Goal: Check status: Check status

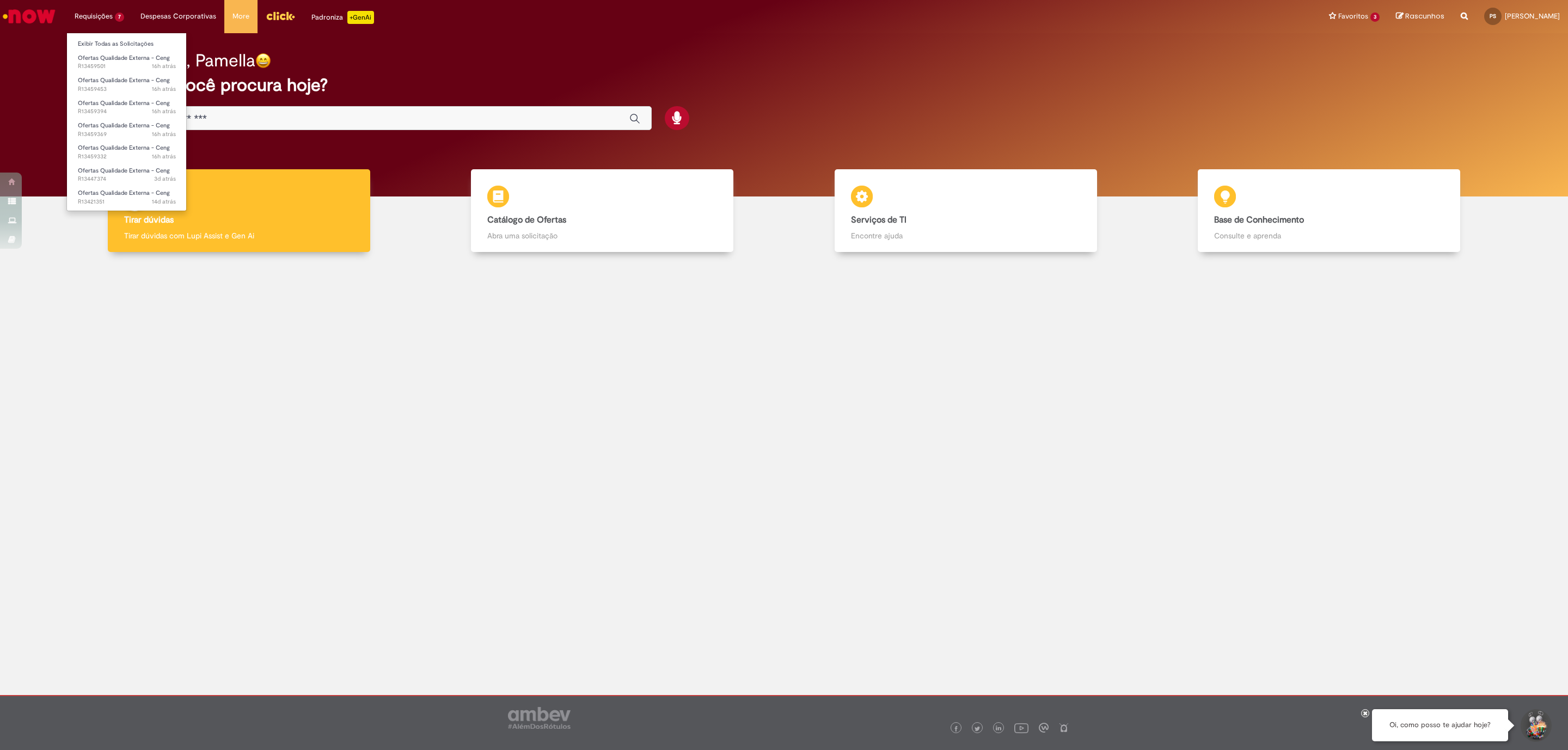
click at [107, 18] on li "Requisições 7 Exibir Todas as Solicitações Ofertas Qualidade Externa - Ceng 16h…" at bounding box center [99, 16] width 66 height 33
click at [126, 76] on span "Ofertas Qualidade Externa - Ceng" at bounding box center [124, 80] width 92 height 8
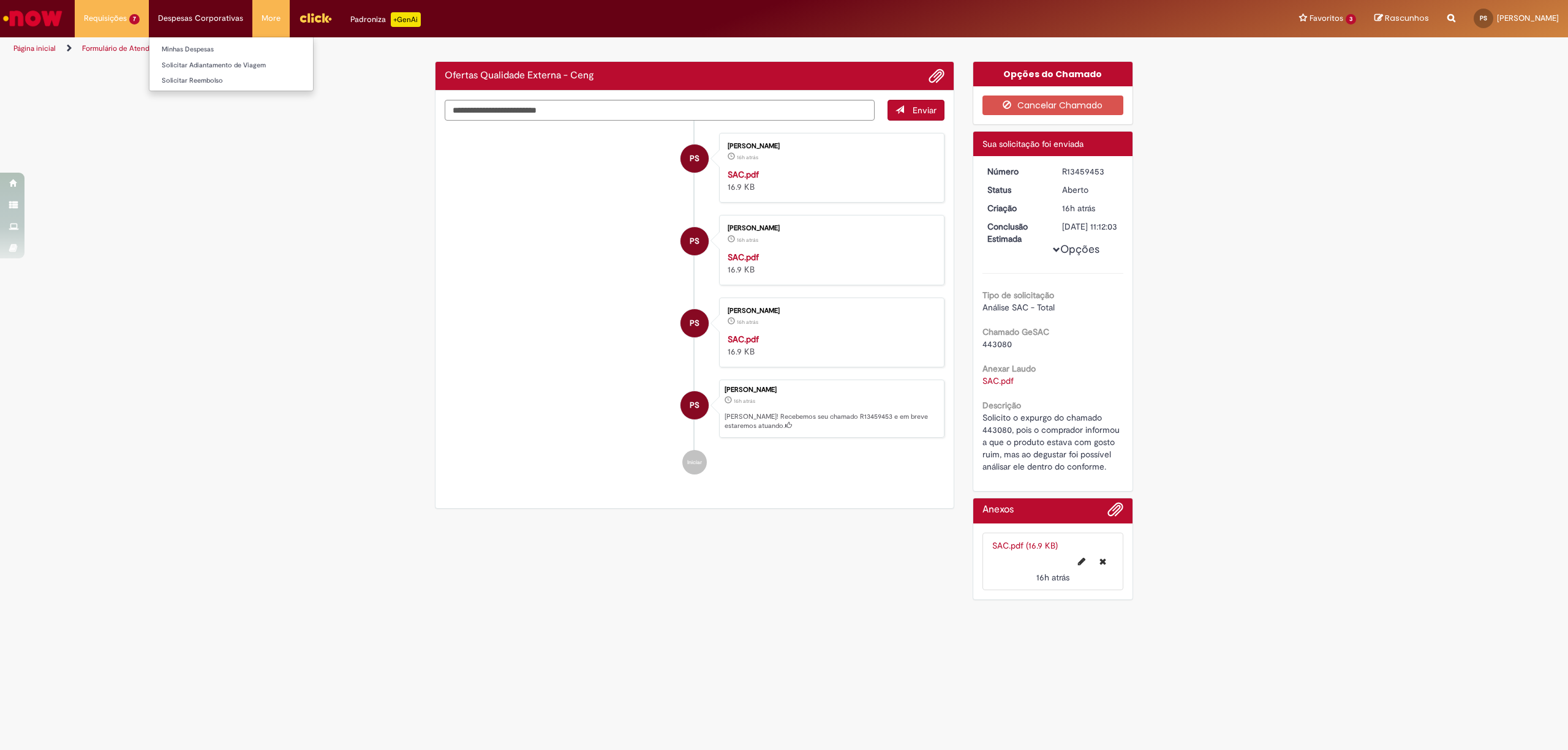
drag, startPoint x: 1763, startPoint y: 5, endPoint x: 163, endPoint y: 5, distance: 1600.0
click at [149, 5] on li "Despesas Corporativas Minhas Despesas Solicitar Adiantamento de Viagem Solicita…" at bounding box center [112, 18] width 74 height 37
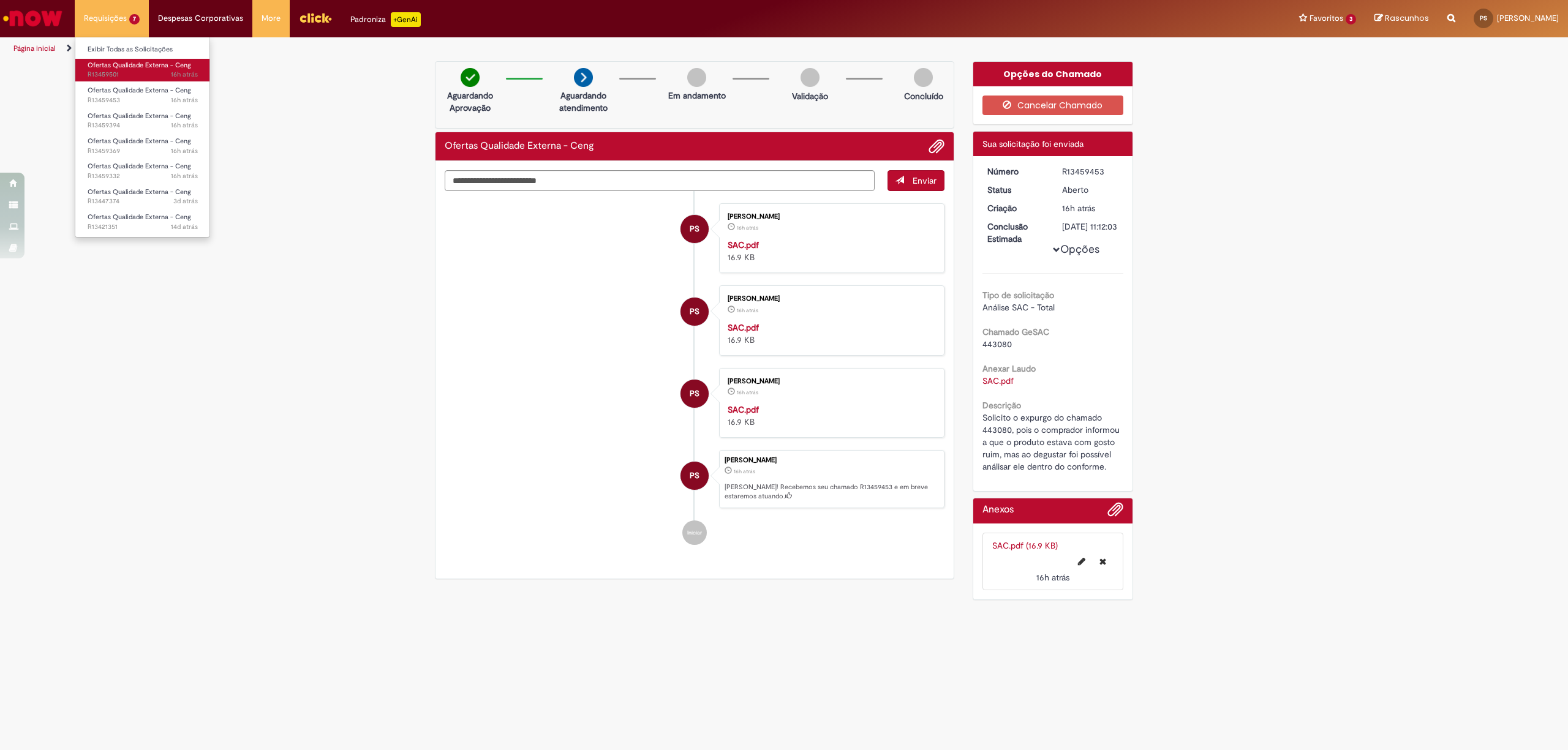
click at [148, 66] on span "Ofertas Qualidade Externa - Ceng" at bounding box center [139, 65] width 103 height 9
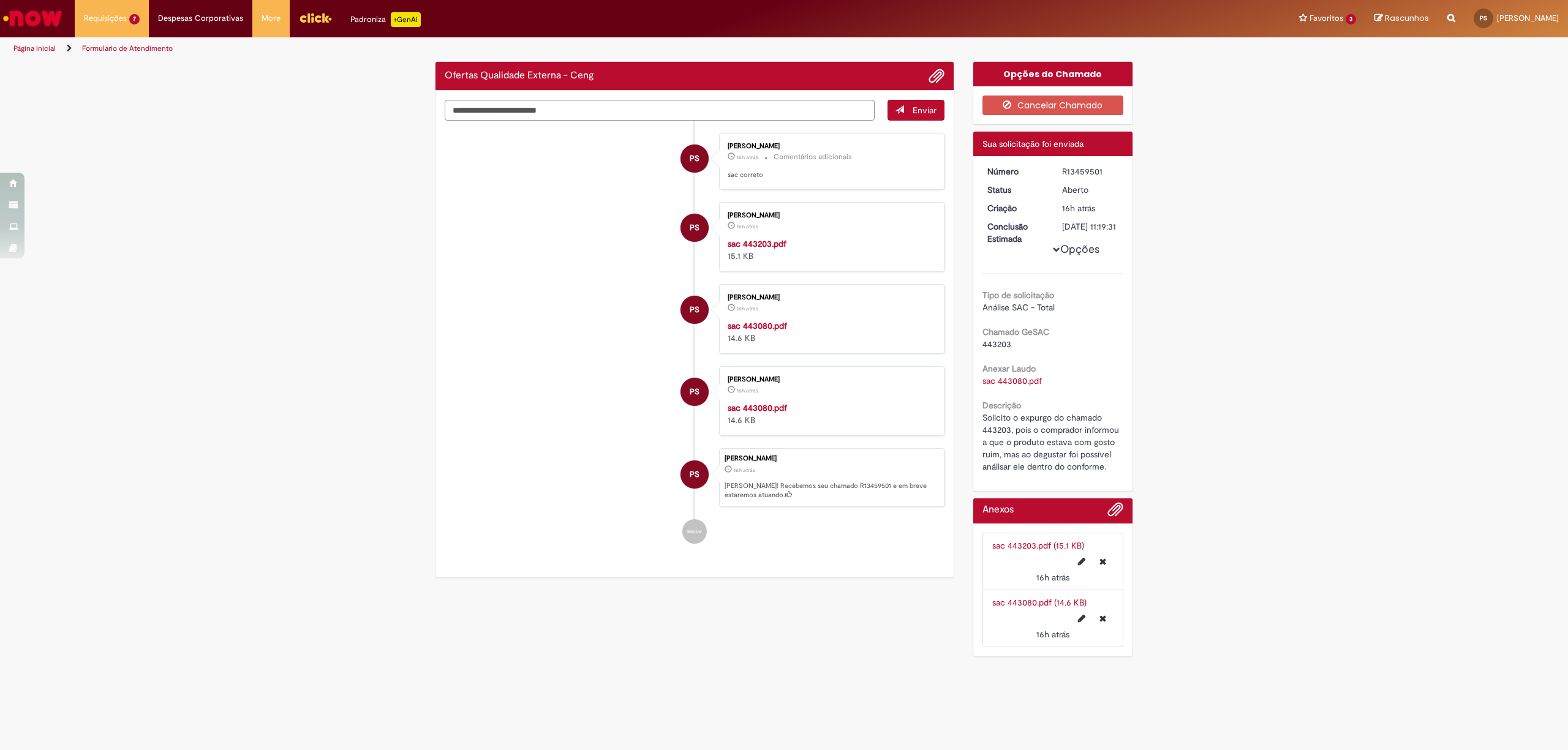
click at [1002, 350] on span "443203" at bounding box center [996, 344] width 28 height 11
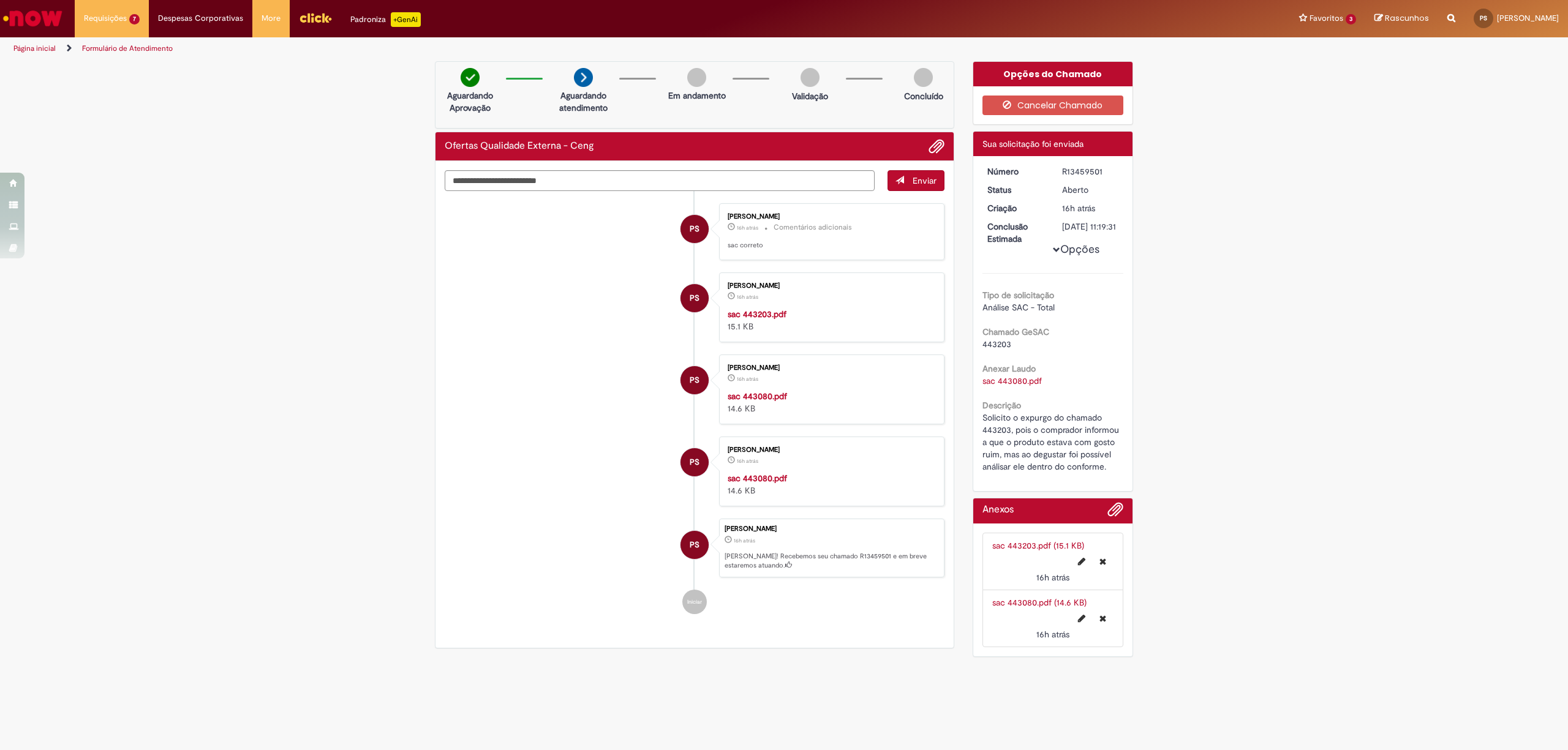
click at [990, 350] on span "443203" at bounding box center [996, 344] width 28 height 11
copy span "443203"
click at [1080, 172] on div "R13459501" at bounding box center [1091, 171] width 57 height 12
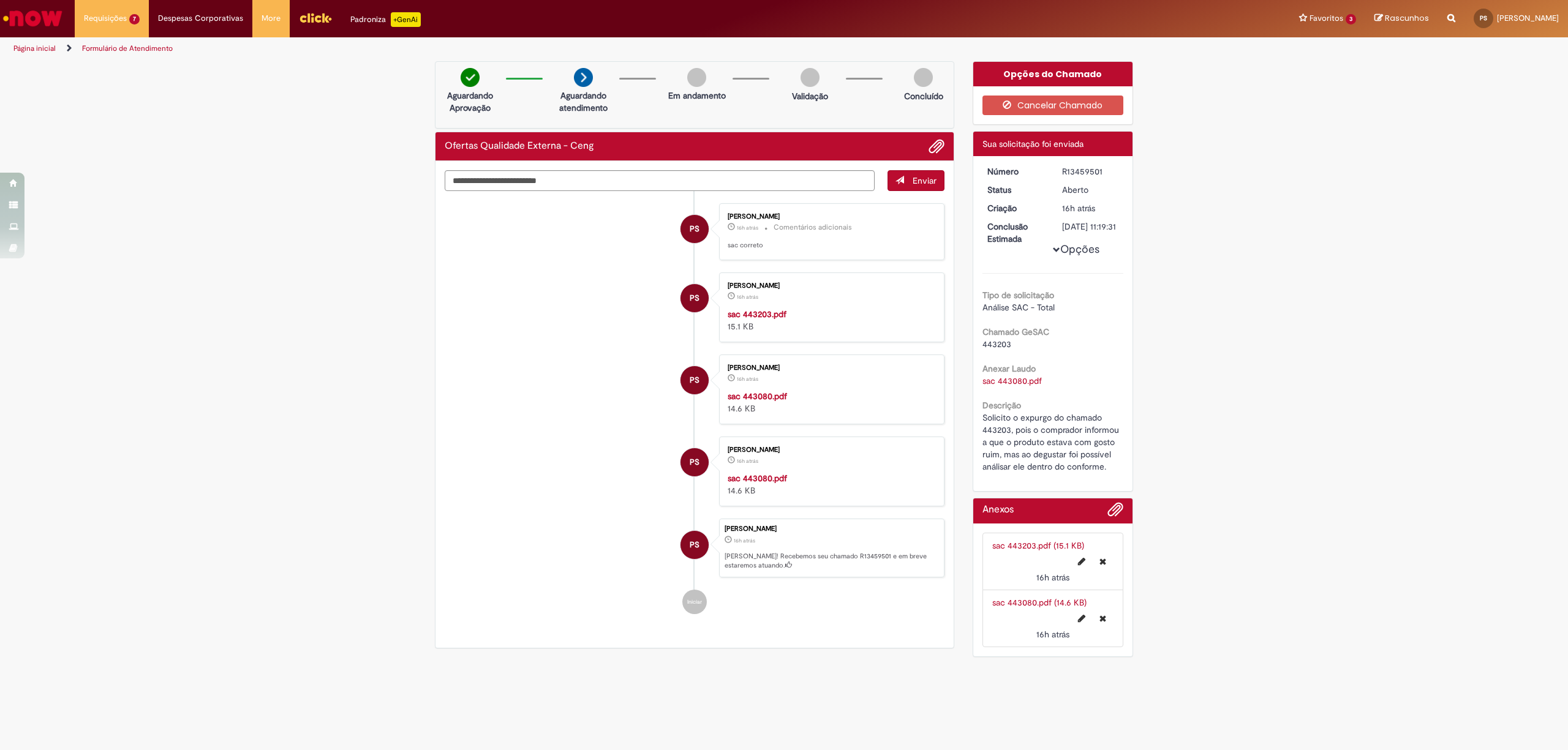
copy div "R13459501"
click at [114, 25] on li "Requisições 7 Exibir Todas as Solicitações Ofertas Qualidade Externa - Ceng 16h…" at bounding box center [112, 18] width 74 height 37
click at [116, 95] on span "16h atrás 16 horas atrás R13459453" at bounding box center [143, 100] width 110 height 9
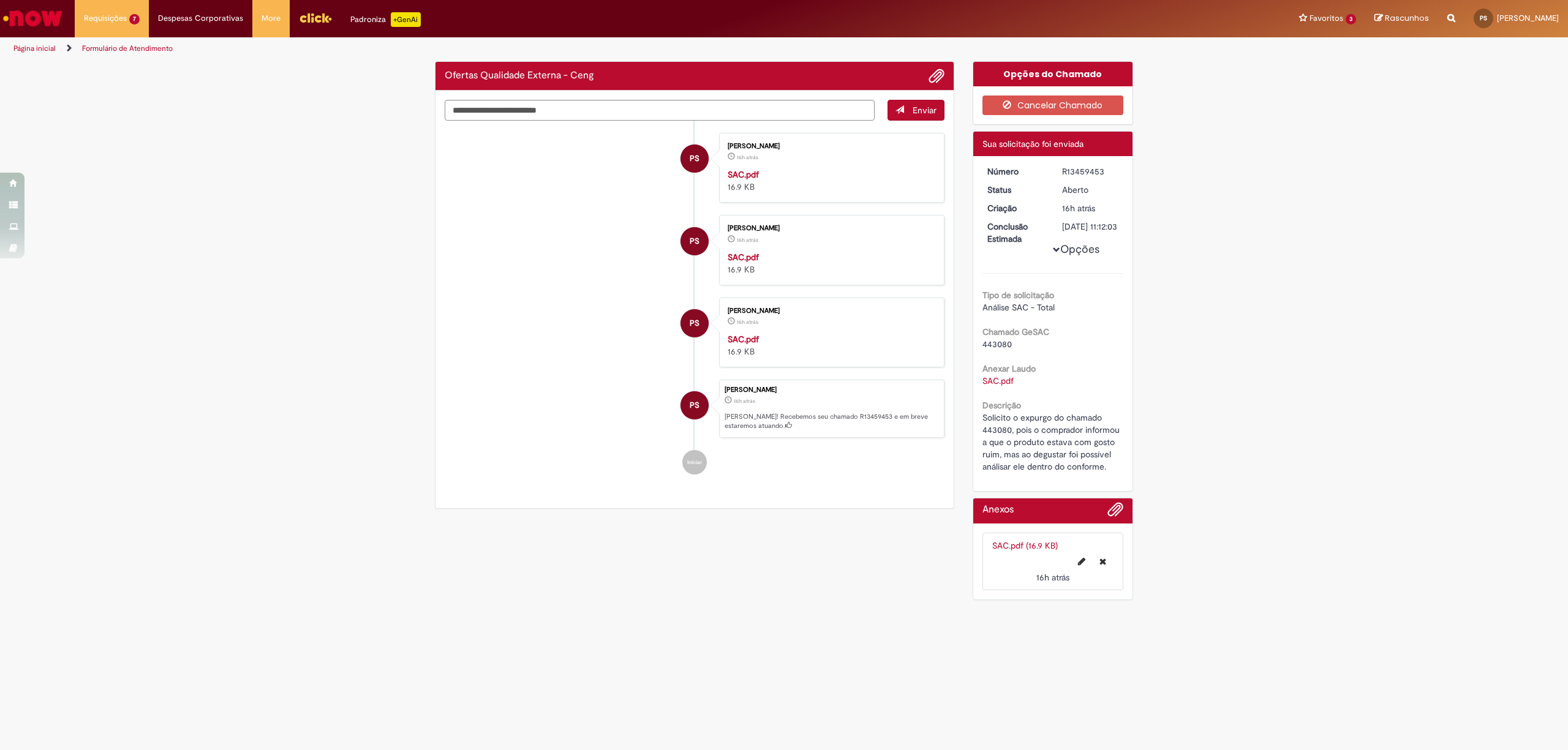
click at [1003, 350] on span "443080" at bounding box center [997, 344] width 29 height 11
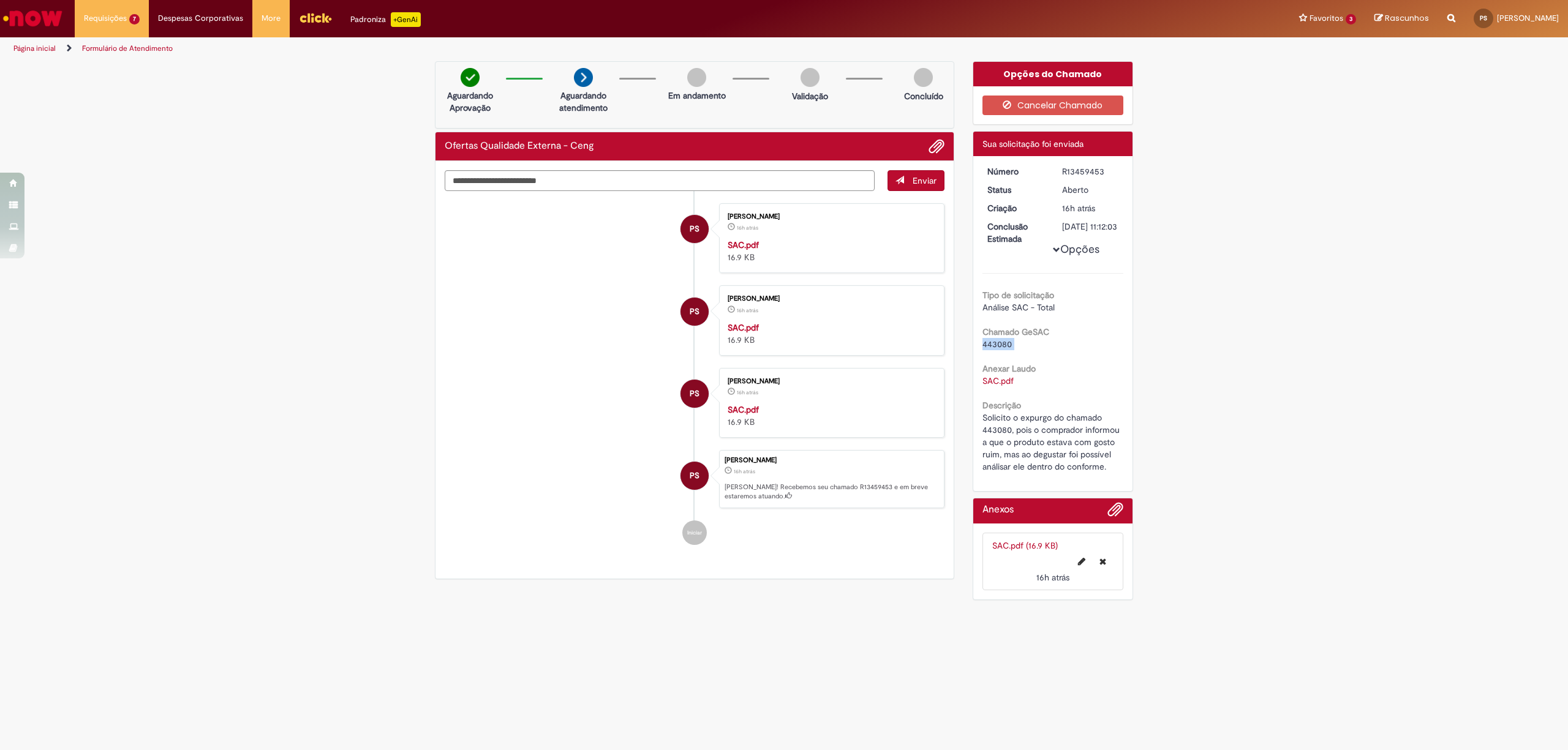
copy div "443080"
click at [1067, 167] on div "R13459453" at bounding box center [1091, 171] width 57 height 12
copy div "R13459453"
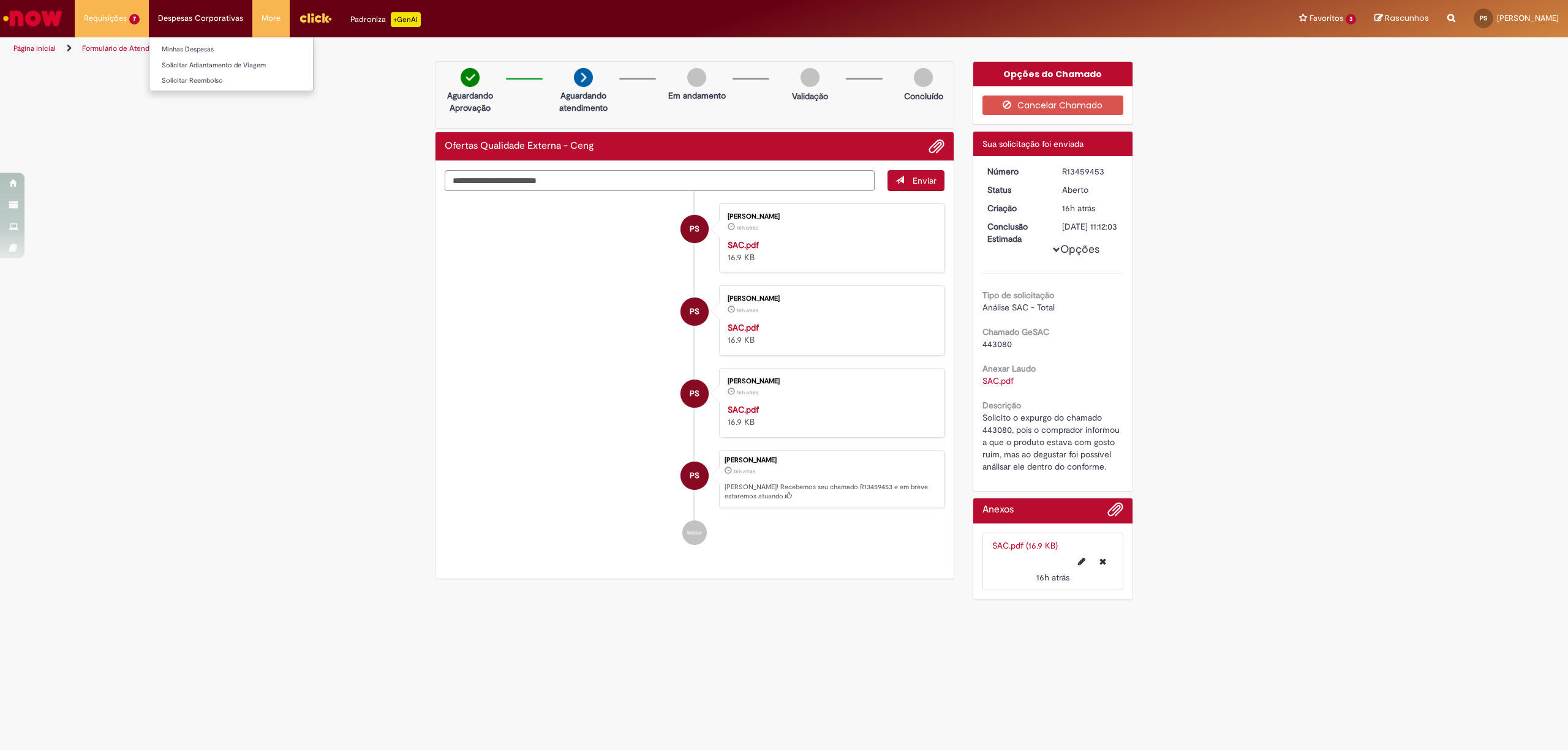
click at [149, 27] on li "Despesas Corporativas Minhas Despesas Solicitar Adiantamento de Viagem Solicita…" at bounding box center [112, 18] width 74 height 37
click at [113, 27] on li "Requisições 7 Exibir Todas as Solicitações Ofertas Qualidade Externa - Ceng 16h…" at bounding box center [112, 18] width 74 height 37
click at [150, 95] on span "Ofertas Qualidade Externa - Ceng" at bounding box center [139, 90] width 103 height 9
click at [189, 113] on span "Ofertas Qualidade Externa - Ceng" at bounding box center [139, 116] width 103 height 9
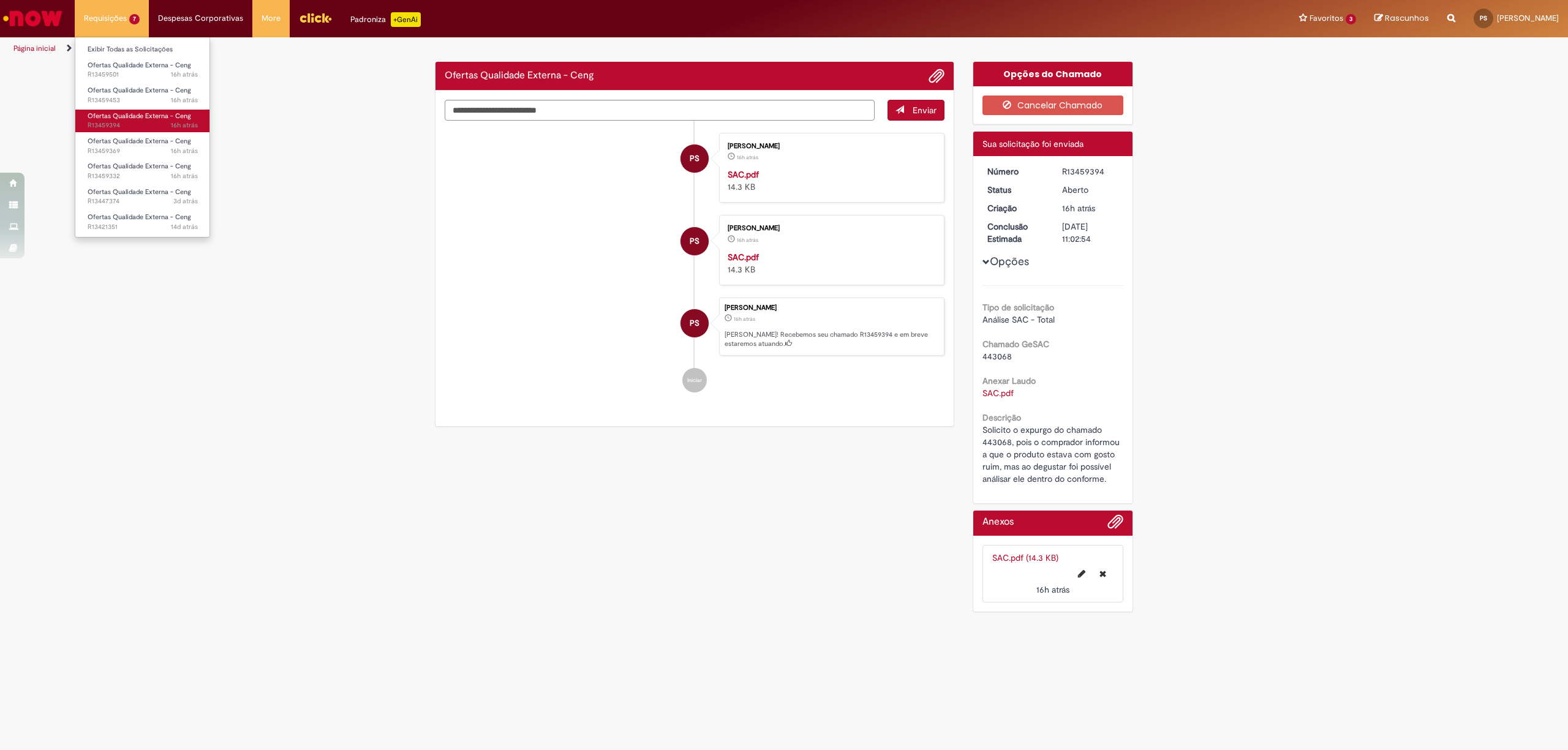
click at [207, 111] on link "Ofertas Qualidade Externa - Ceng 16h atrás 16 horas atrás R13459394" at bounding box center [143, 121] width 135 height 22
click at [187, 107] on div "[DATE] 17:12:00" at bounding box center [177, 117] width 57 height 21
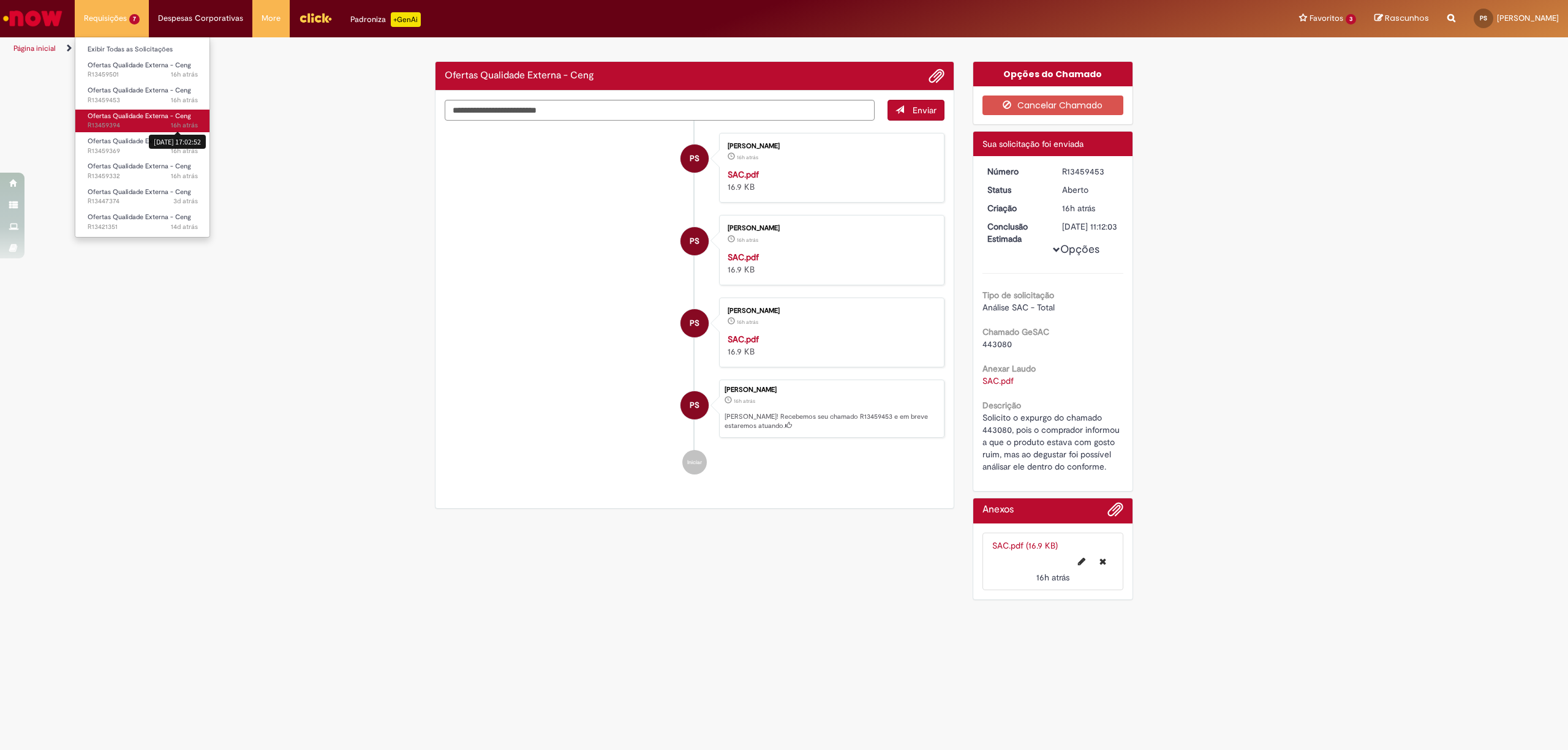
click at [187, 125] on span "16h atrás" at bounding box center [184, 125] width 27 height 9
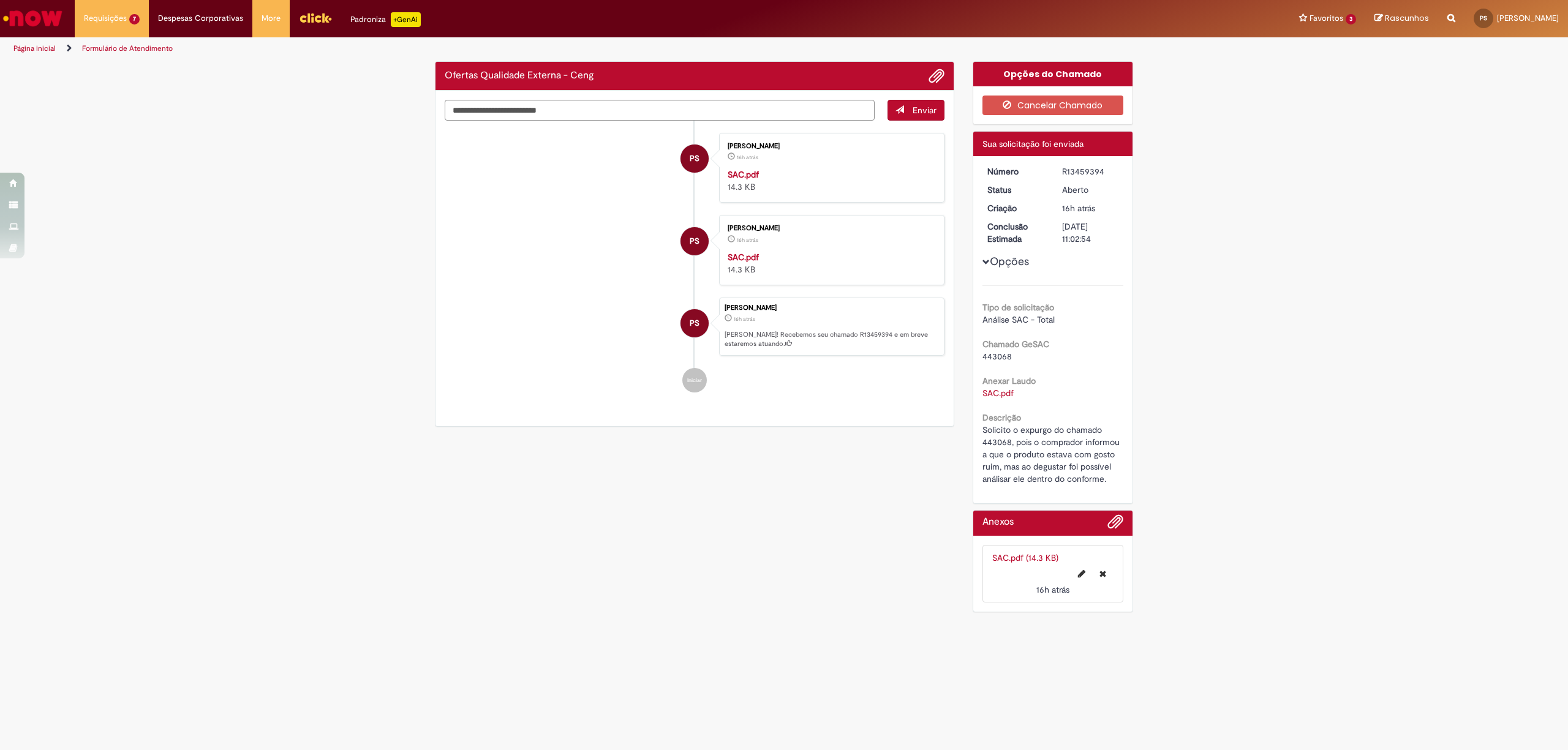
click at [999, 365] on div "Tipo de solicitação Análise SAC - Total Chamado GeSAC 443068 Anexar Laudo SAC.p…" at bounding box center [1053, 385] width 142 height 199
click at [999, 360] on span "443068" at bounding box center [997, 356] width 29 height 11
copy span "443068"
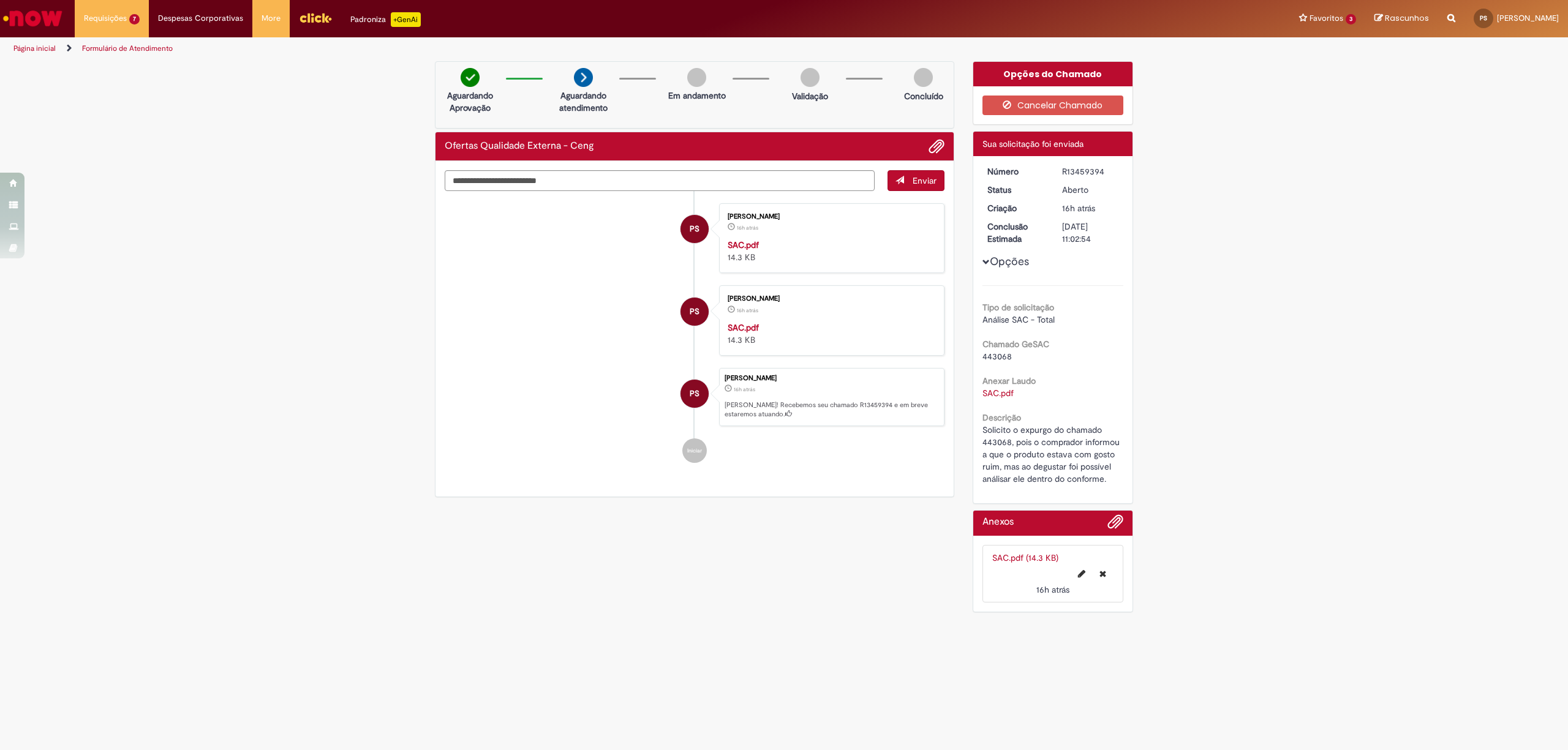
click at [1089, 167] on div "R13459394" at bounding box center [1091, 171] width 57 height 12
copy dd "R13459394"
click at [131, 146] on link "Ofertas Qualidade Externa - Ceng 16h atrás 16 horas atrás R13459369" at bounding box center [143, 146] width 135 height 22
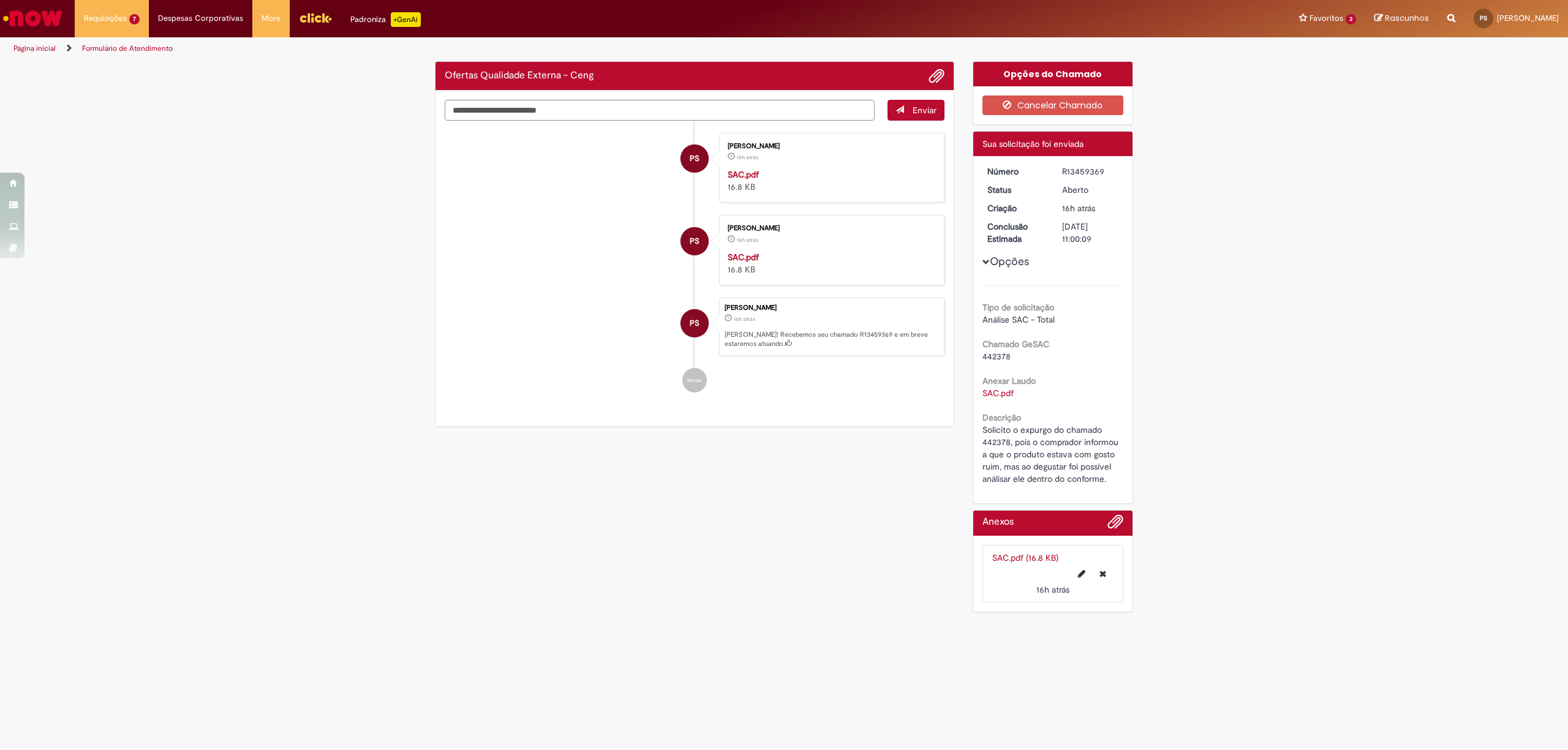
click at [1002, 354] on span "442378" at bounding box center [996, 356] width 28 height 11
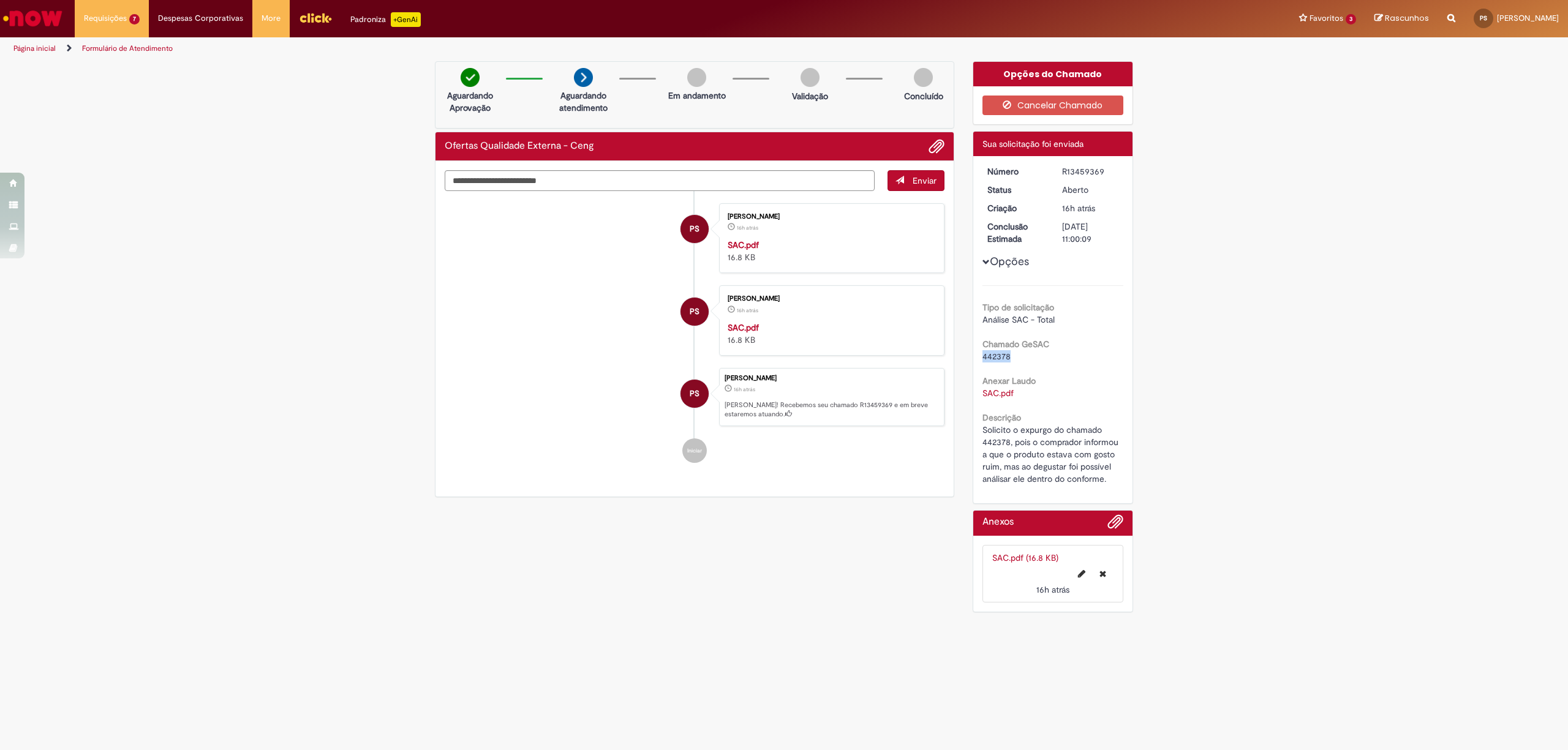
copy span "442378"
click at [1080, 175] on div "R13459369" at bounding box center [1091, 171] width 57 height 12
copy div "R13459369"
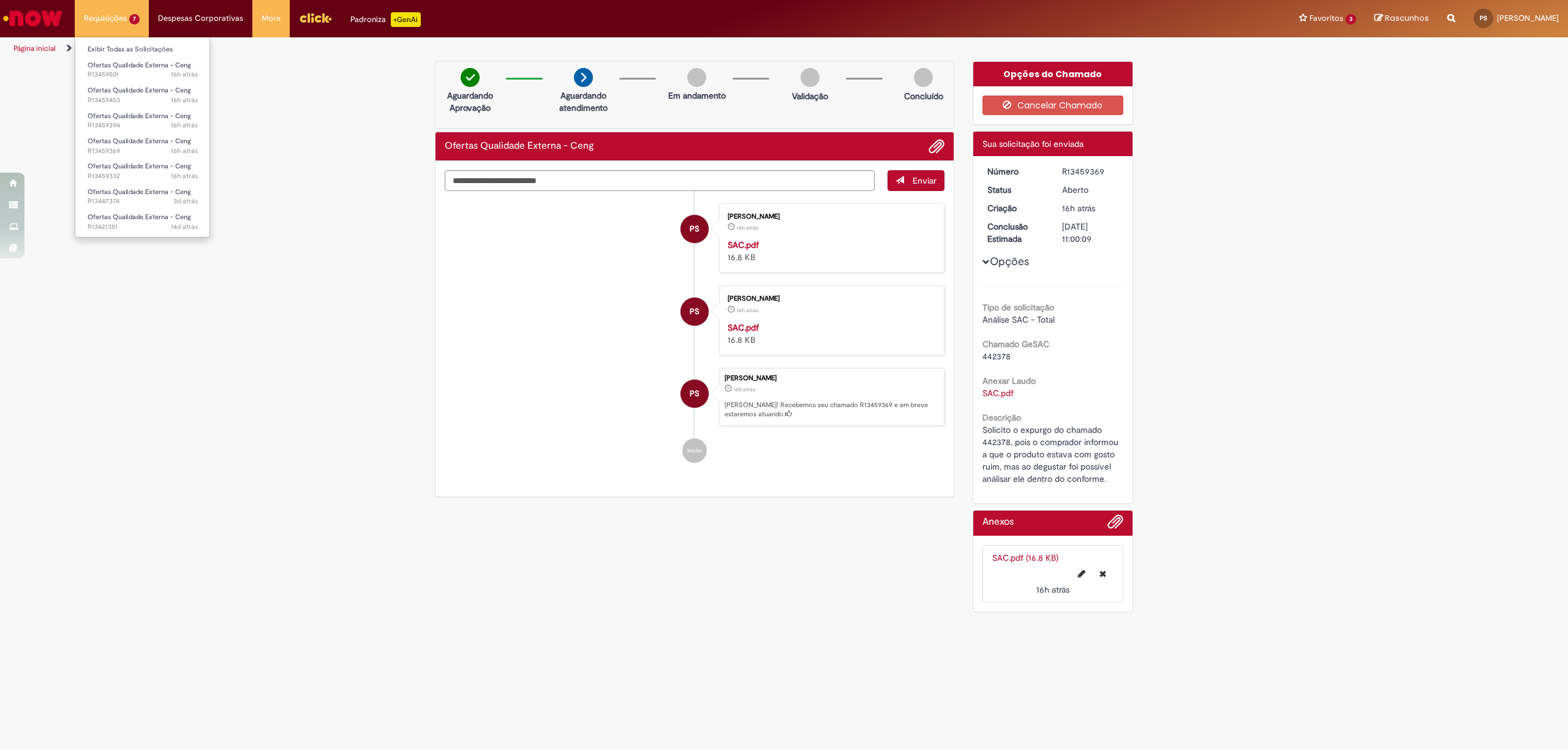
click at [103, 25] on li "Requisições 7 Exibir Todas as Solicitações Ofertas Qualidade Externa - Ceng 16h…" at bounding box center [112, 18] width 74 height 37
click at [116, 142] on span "Ofertas Qualidade Externa - Ceng" at bounding box center [139, 141] width 103 height 9
click at [115, 175] on span "16h atrás 16 horas atrás R13459332" at bounding box center [143, 176] width 110 height 9
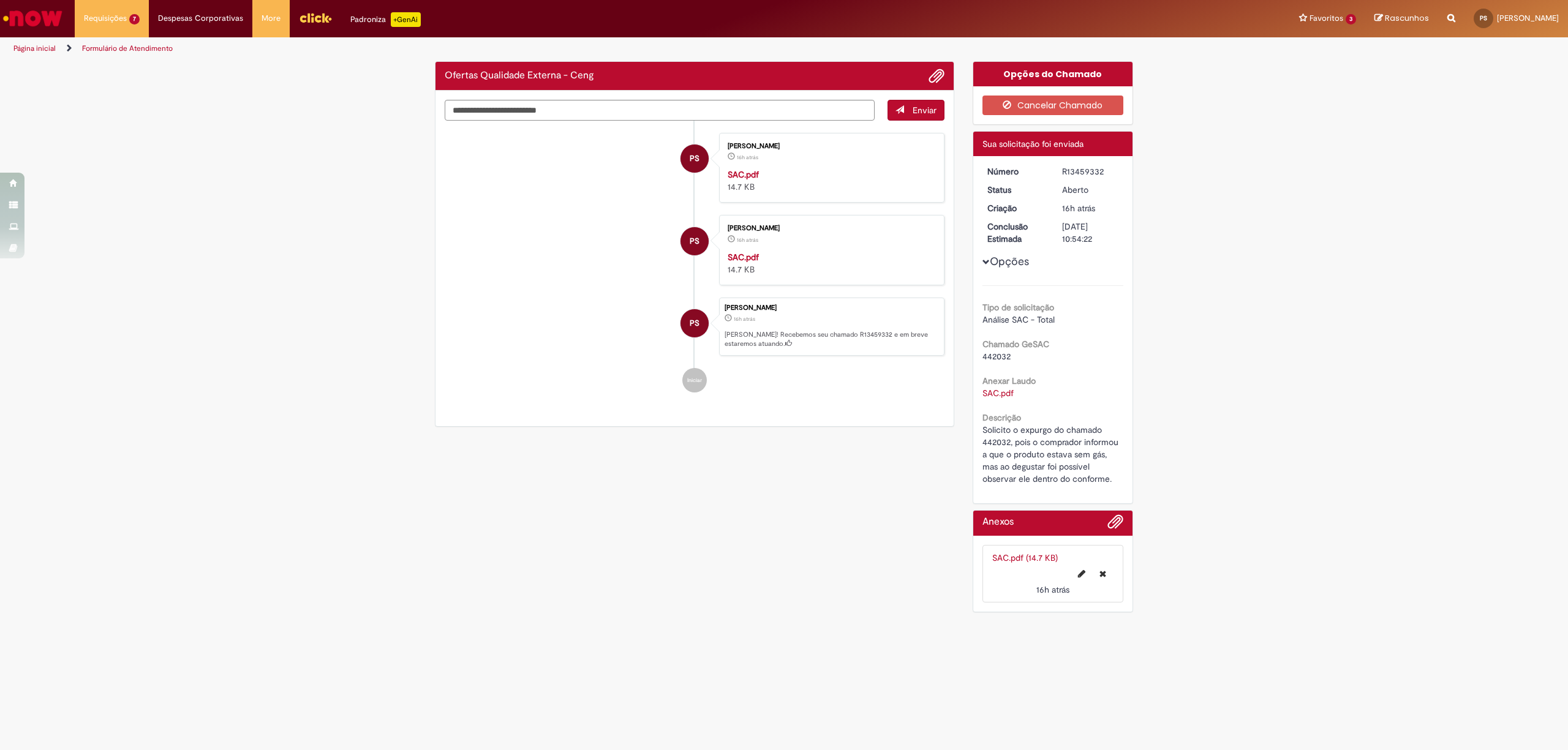
click at [995, 353] on span "442032" at bounding box center [996, 356] width 28 height 11
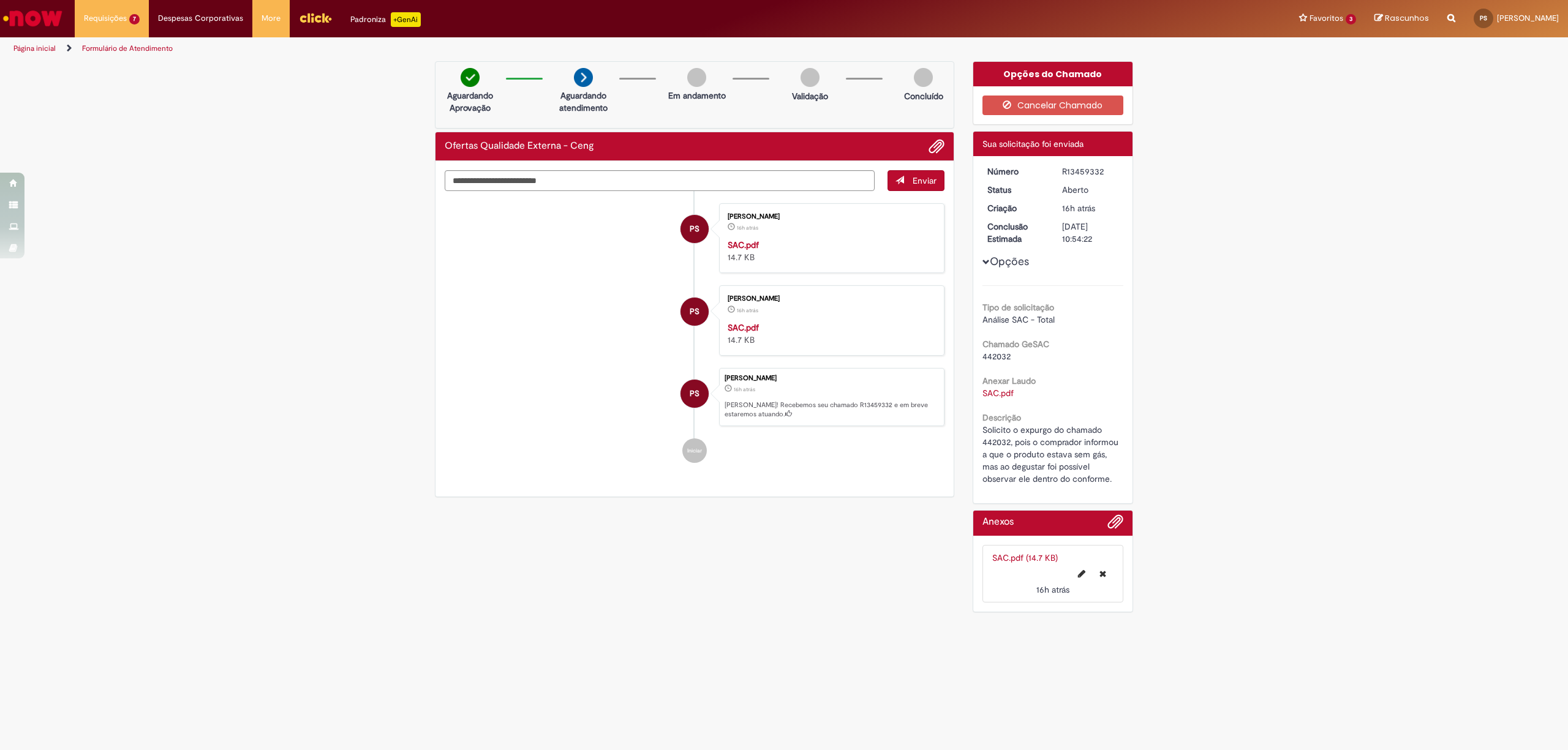
click at [995, 353] on span "442032" at bounding box center [996, 356] width 28 height 11
click at [1067, 178] on div "R13459332" at bounding box center [1091, 171] width 57 height 12
click at [1069, 176] on div "R13459332" at bounding box center [1091, 171] width 57 height 12
click at [1071, 175] on div "R13459332" at bounding box center [1091, 171] width 57 height 12
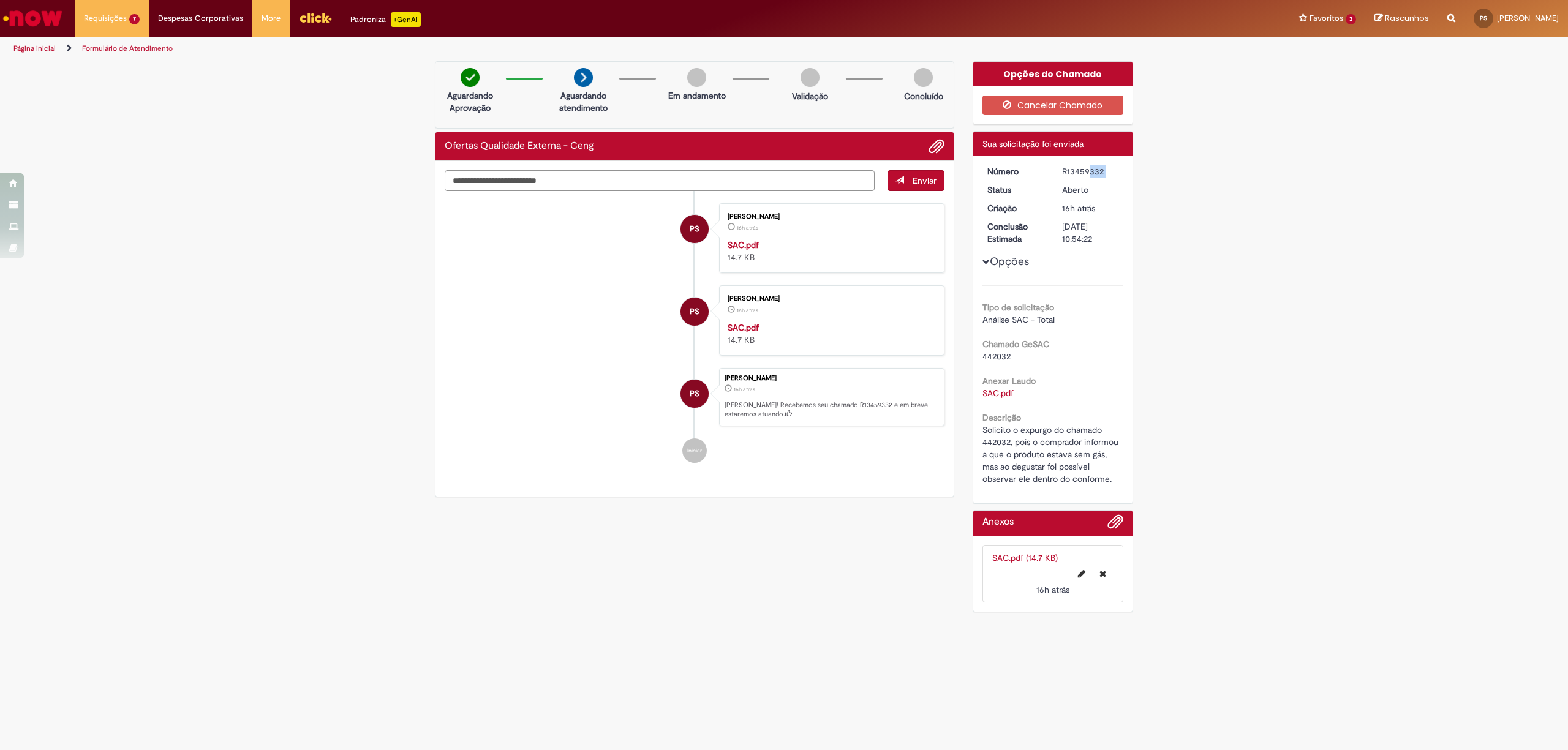
click at [1071, 175] on div "R13459332" at bounding box center [1091, 171] width 57 height 12
click at [148, 173] on span "16h atrás 16 horas atrás R13459332" at bounding box center [143, 176] width 110 height 9
click at [144, 167] on span "Ofertas Qualidade Externa - Ceng" at bounding box center [139, 166] width 103 height 9
click at [143, 193] on span "Ofertas Qualidade Externa - Ceng" at bounding box center [139, 192] width 103 height 9
click at [142, 194] on span "Ofertas Qualidade Externa - Ceng" at bounding box center [139, 192] width 103 height 9
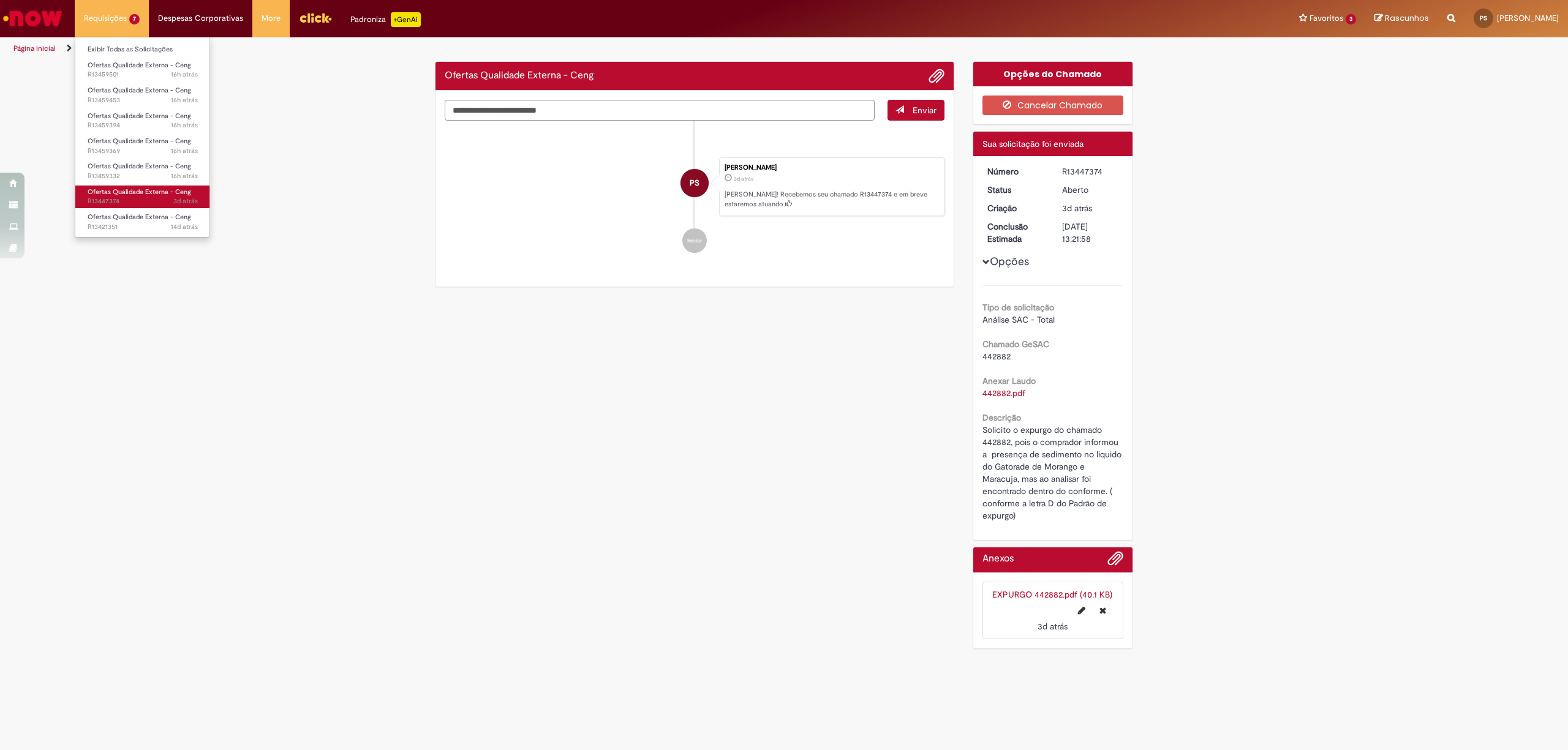
click at [142, 194] on span "Ofertas Qualidade Externa - Ceng" at bounding box center [139, 192] width 103 height 9
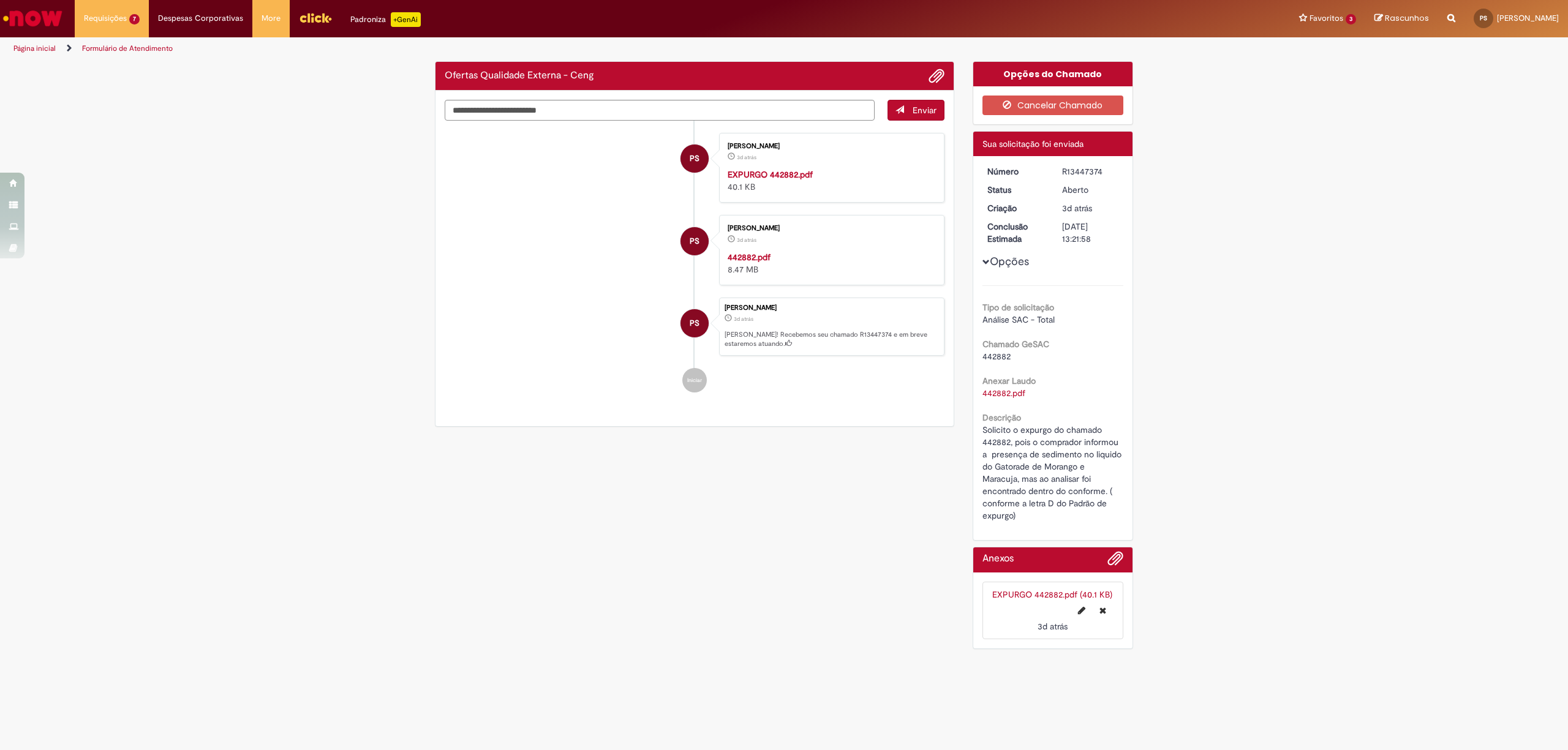
click at [1006, 357] on span "442882" at bounding box center [996, 356] width 28 height 11
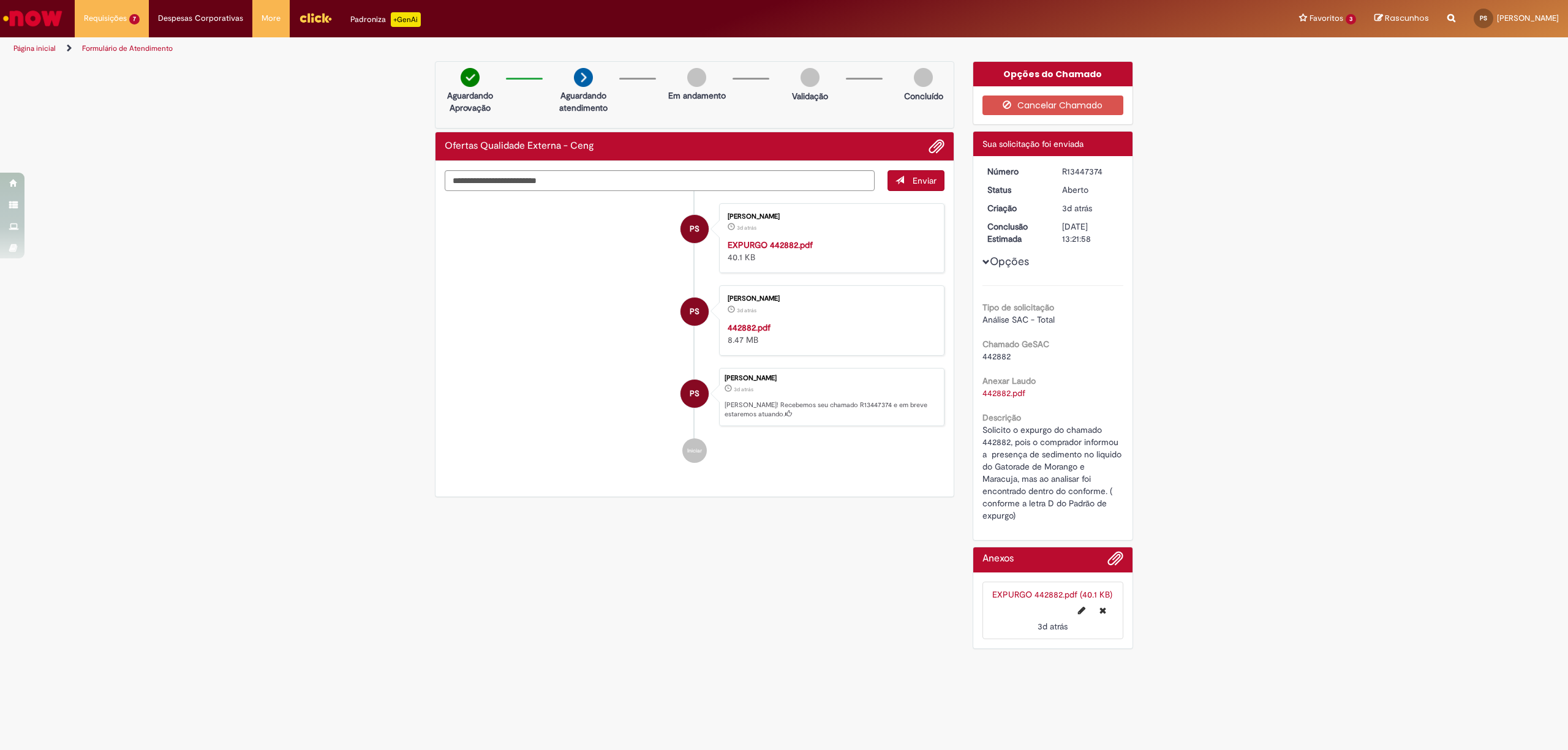
click at [1006, 357] on span "442882" at bounding box center [996, 356] width 28 height 11
click at [426, 750] on html "Pular para o conteúdo da página Requisições 7 Exibir Todas as Solicitações Ofer…" at bounding box center [784, 375] width 1568 height 750
click at [1074, 173] on div "R13447374" at bounding box center [1091, 171] width 57 height 12
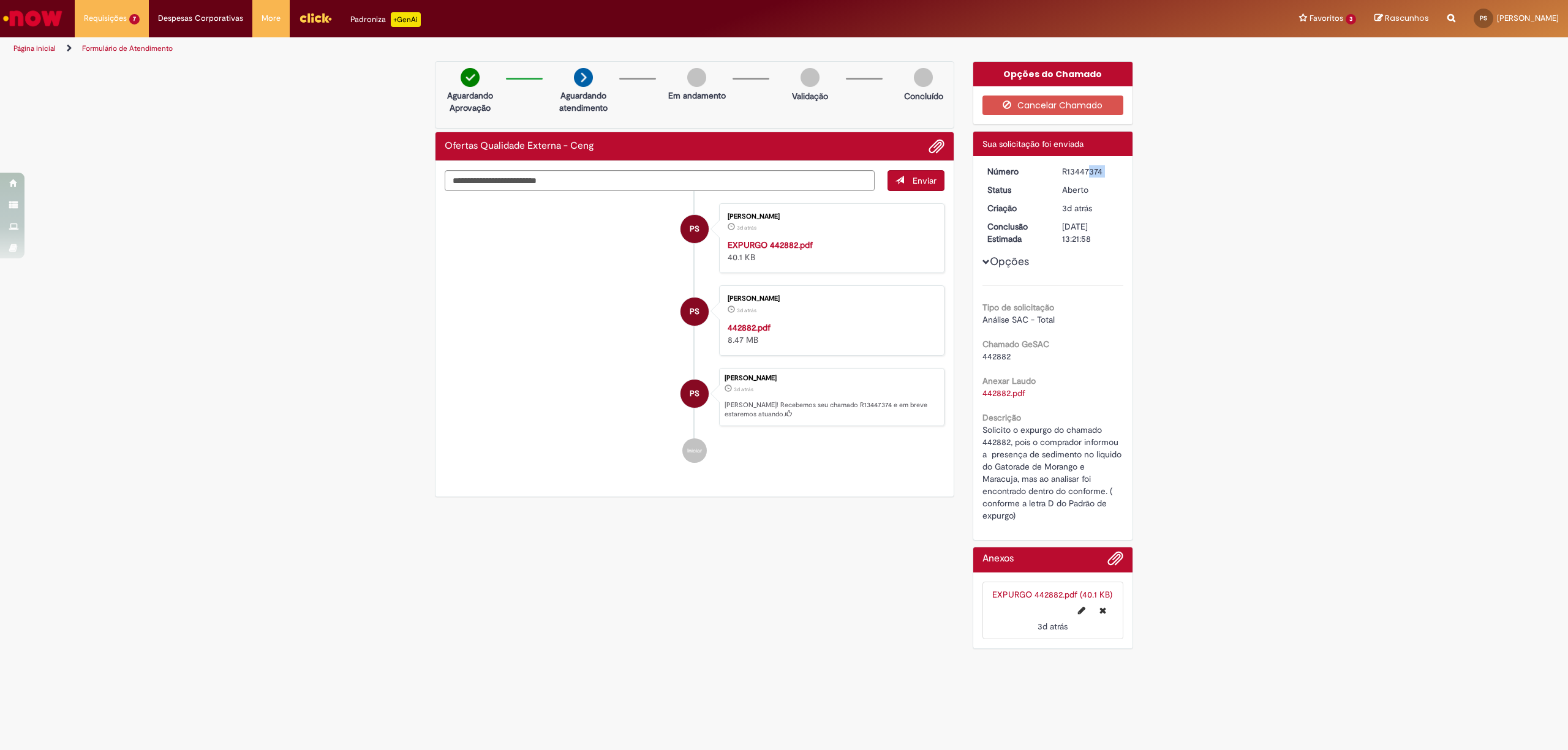
click at [1074, 173] on div "R13447374" at bounding box center [1091, 171] width 57 height 12
click at [133, 204] on span "3d atrás 3 dias atrás R13447374" at bounding box center [143, 201] width 110 height 9
click at [144, 223] on span "14d atrás 14 dias atrás R13421351" at bounding box center [143, 227] width 110 height 9
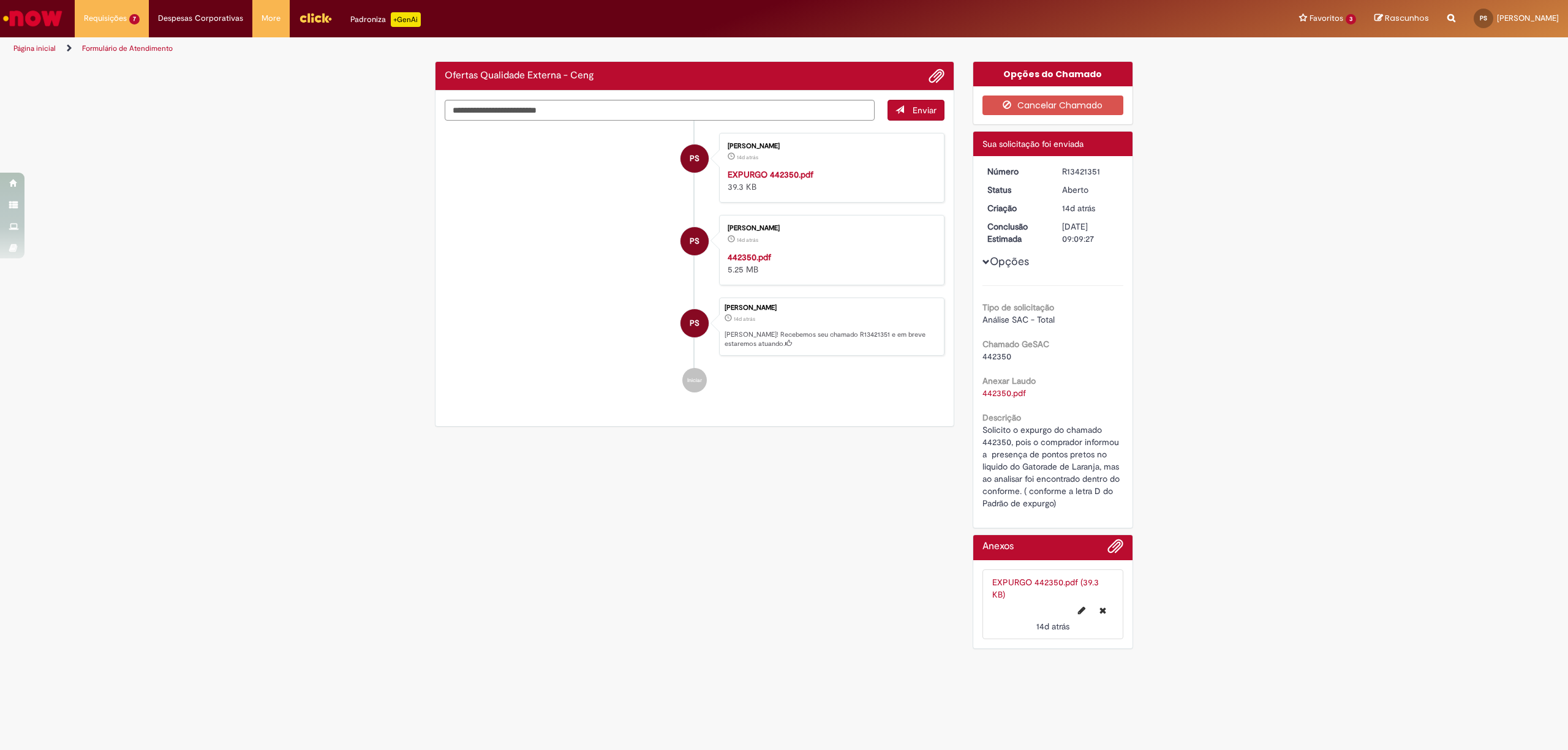
click at [997, 359] on span "442350" at bounding box center [996, 356] width 28 height 11
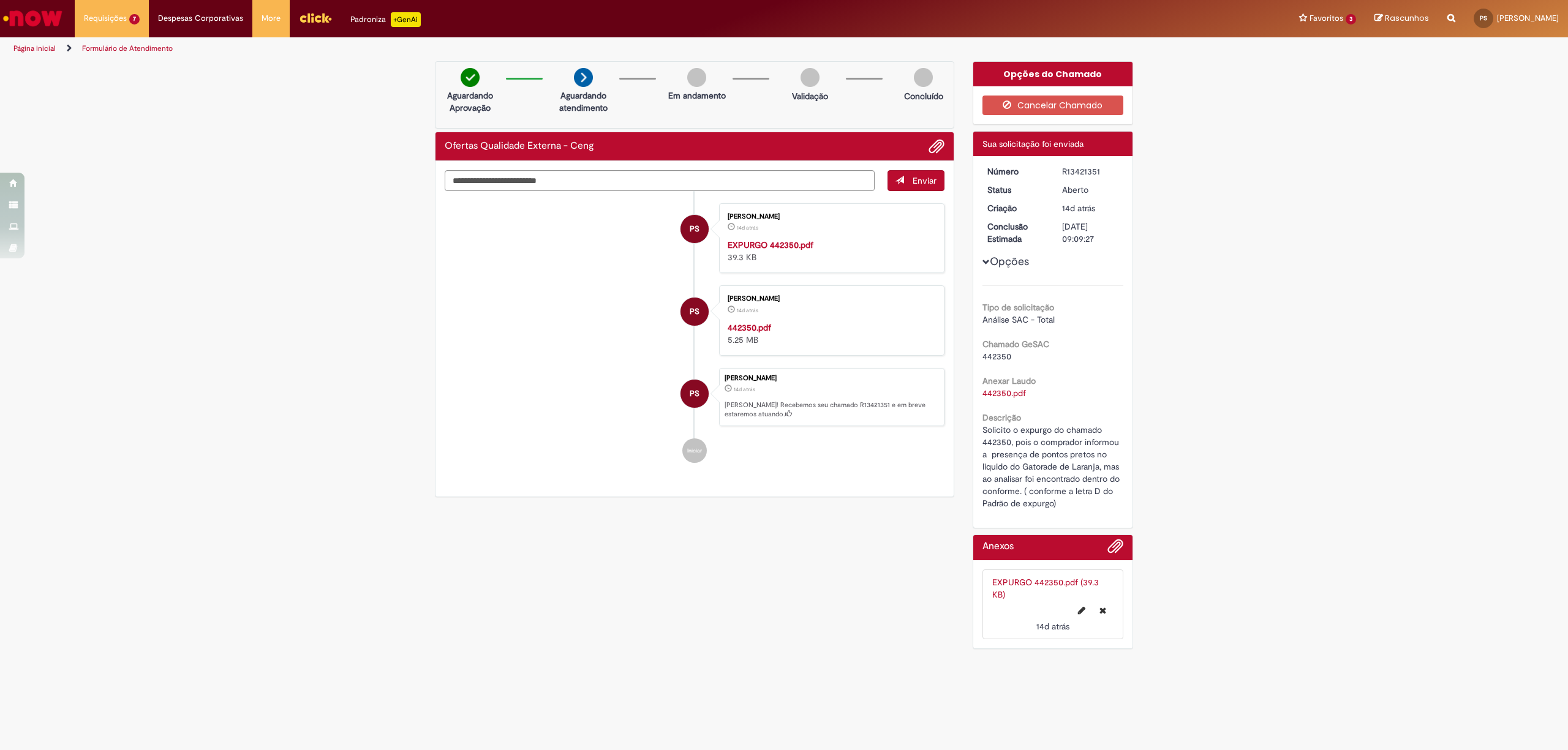
click at [1084, 162] on div "Número R13421351 Status [GEOGRAPHIC_DATA] Criação 14d atrás 14 dias atrás Concl…" at bounding box center [1053, 342] width 160 height 372
click at [1084, 169] on div "R13421351" at bounding box center [1091, 171] width 57 height 12
click at [106, 65] on span "Ofertas Qualidade Externa - Ceng" at bounding box center [139, 65] width 103 height 9
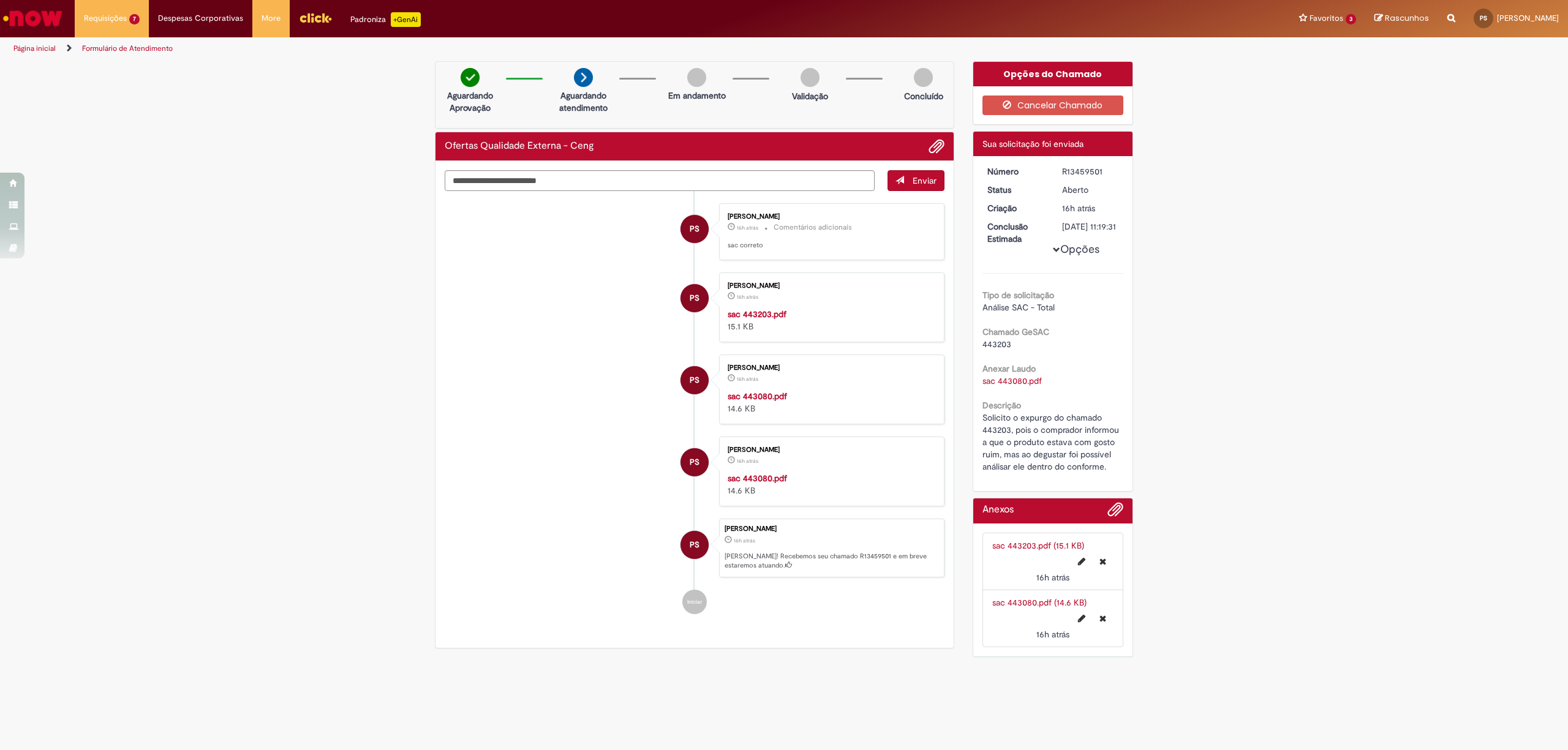
click at [209, 216] on div "Verificar Código de Barras Aguardando Aprovação Aguardando atendimento Em andam…" at bounding box center [784, 362] width 1568 height 601
